Goal: Navigation & Orientation: Find specific page/section

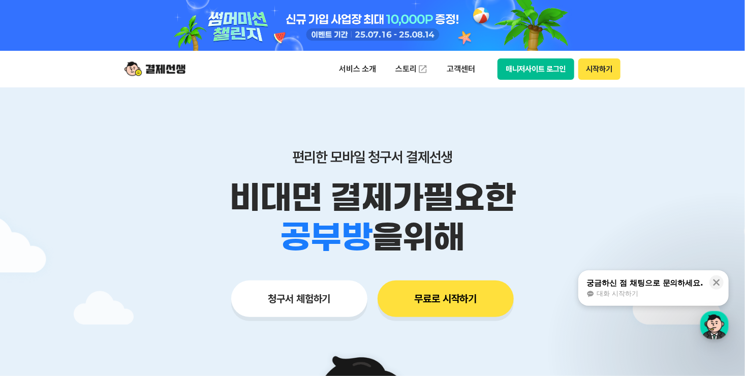
click at [548, 63] on button "매니저사이트 로그인" at bounding box center [536, 68] width 77 height 21
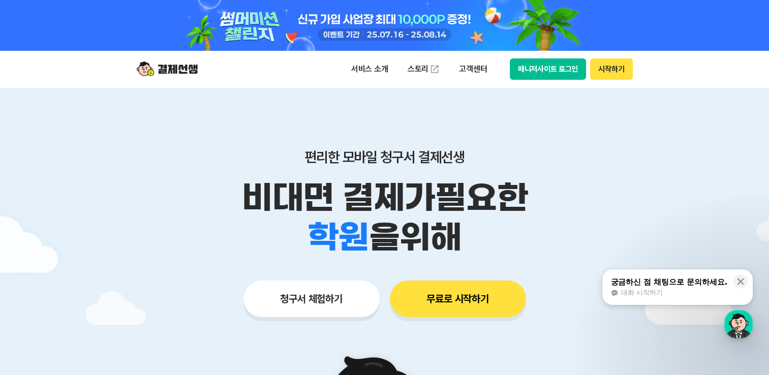
click at [527, 67] on button "매니저사이트 로그인" at bounding box center [548, 68] width 77 height 21
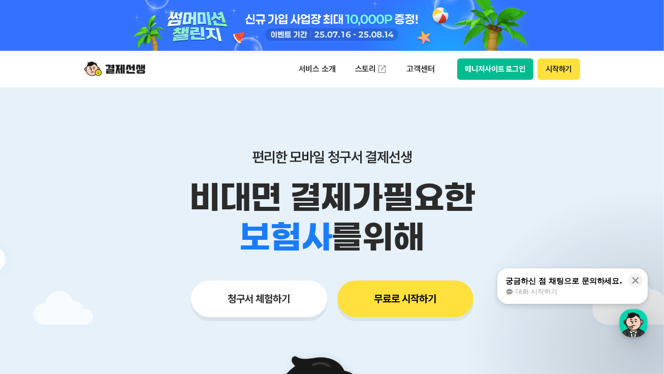
drag, startPoint x: 109, startPoint y: 84, endPoint x: 44, endPoint y: 95, distance: 65.5
click at [44, 95] on div at bounding box center [332, 355] width 664 height 536
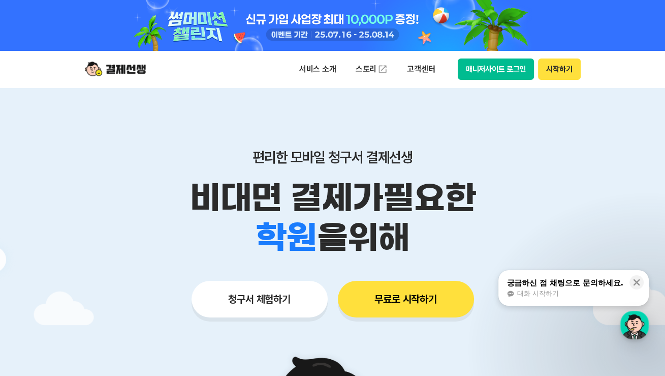
click at [474, 75] on button "매니저사이트 로그인" at bounding box center [496, 68] width 77 height 21
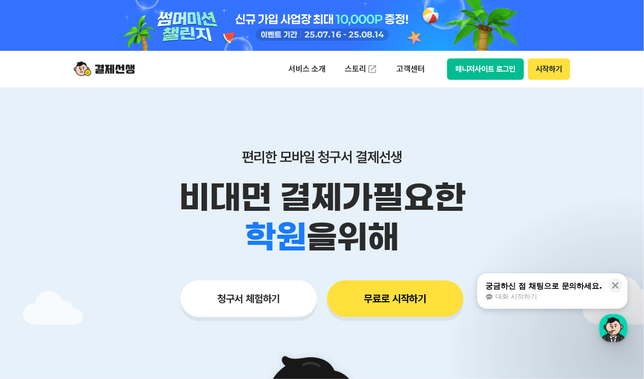
click at [480, 69] on button "매니저사이트 로그인" at bounding box center [485, 68] width 77 height 21
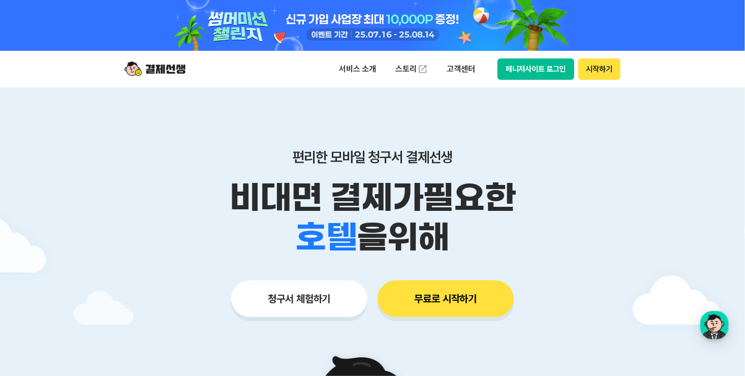
click at [529, 70] on button "매니저사이트 로그인" at bounding box center [536, 68] width 77 height 21
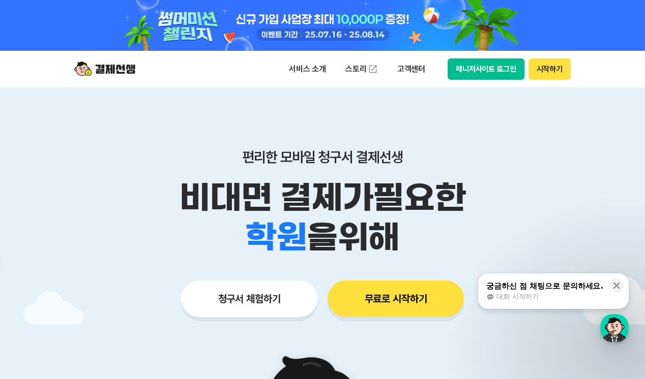
click at [479, 71] on button "매니저사이트 로그인" at bounding box center [485, 68] width 77 height 21
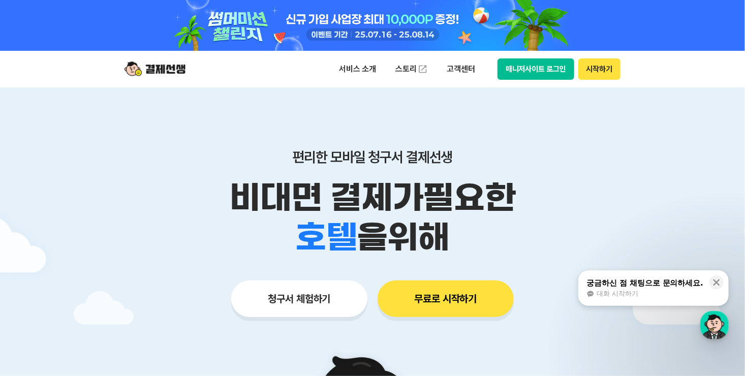
click at [519, 67] on button "매니저사이트 로그인" at bounding box center [536, 68] width 77 height 21
